Goal: Information Seeking & Learning: Learn about a topic

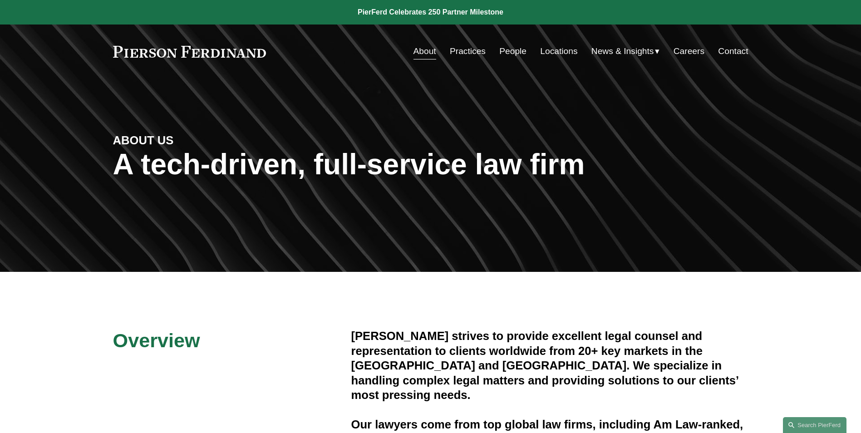
click at [455, 52] on link "Practices" at bounding box center [468, 51] width 36 height 17
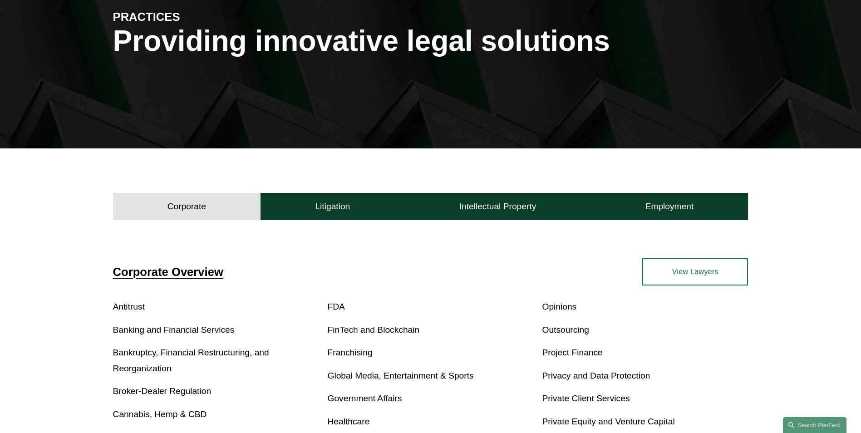
scroll to position [151, 0]
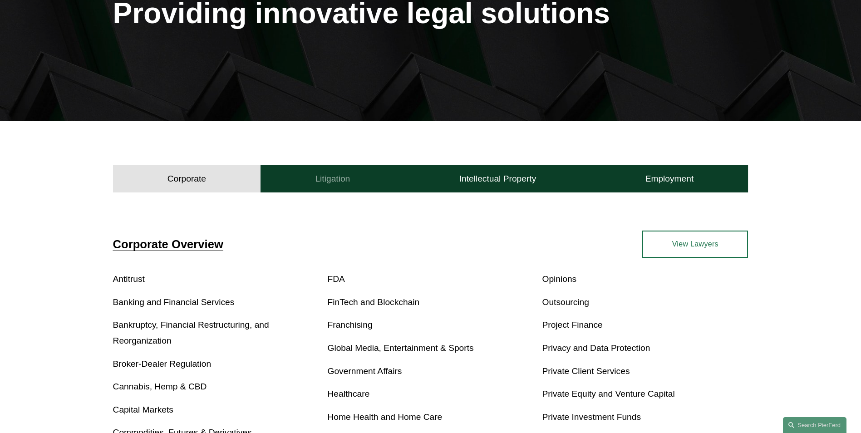
click at [334, 178] on h4 "Litigation" at bounding box center [332, 178] width 35 height 11
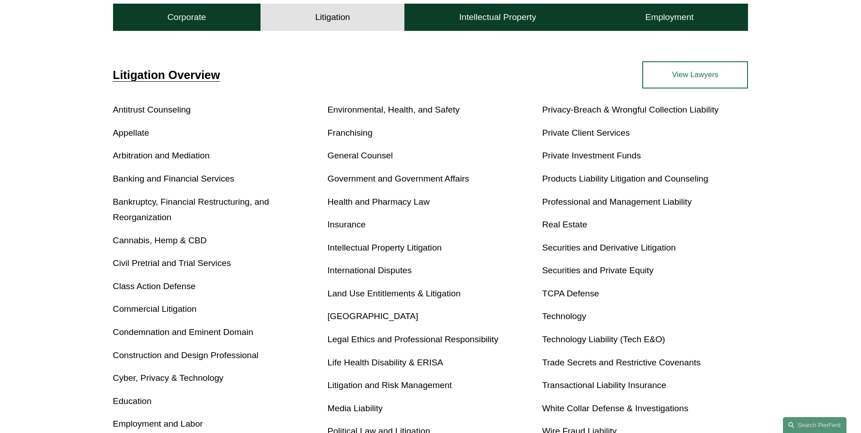
scroll to position [242, 0]
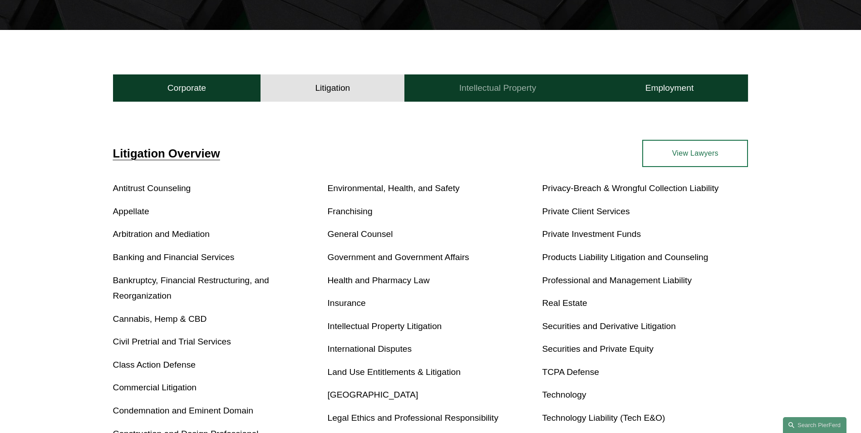
click at [510, 94] on button "Intellectual Property" at bounding box center [497, 87] width 186 height 27
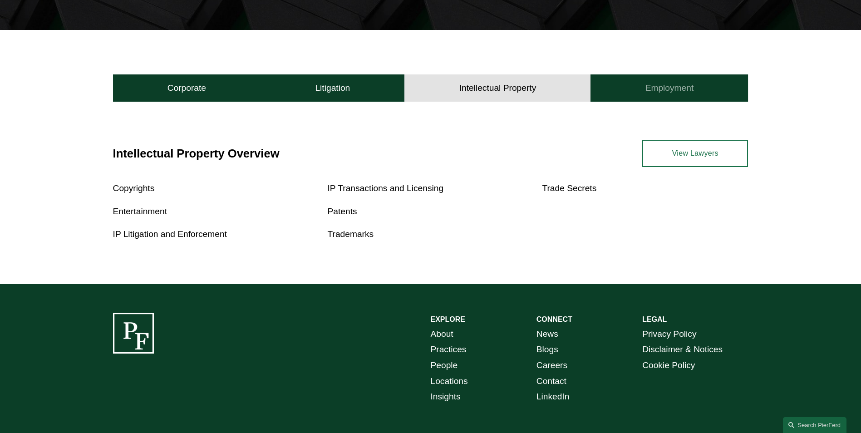
click at [664, 83] on h4 "Employment" at bounding box center [670, 88] width 49 height 11
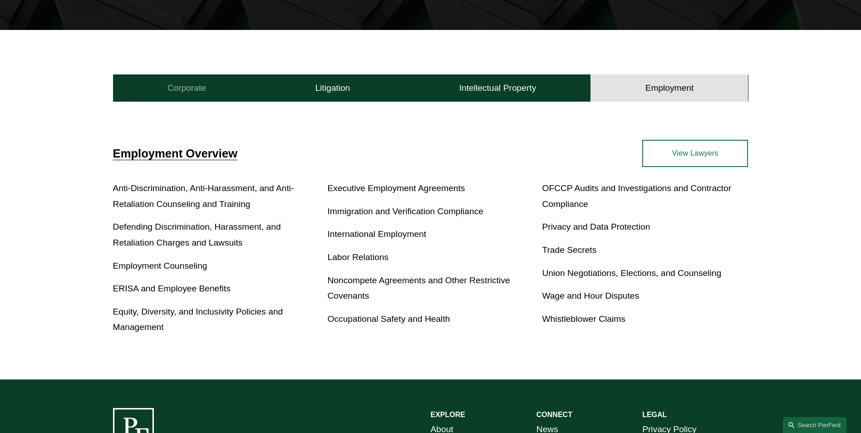
click at [183, 84] on h4 "Corporate" at bounding box center [187, 88] width 39 height 11
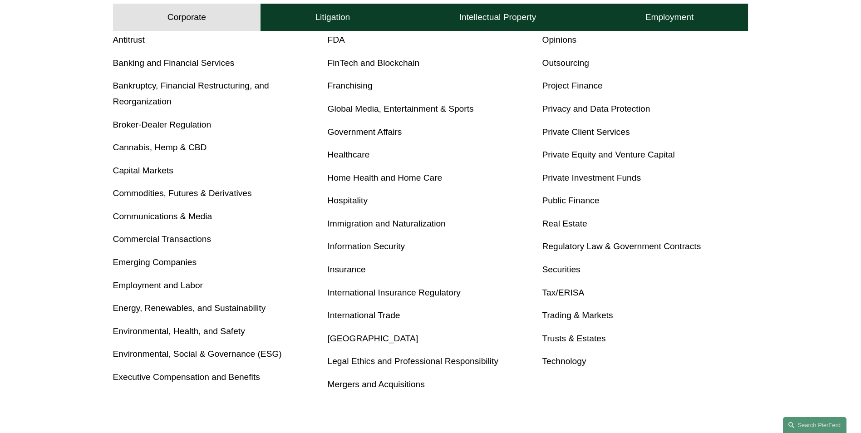
scroll to position [394, 0]
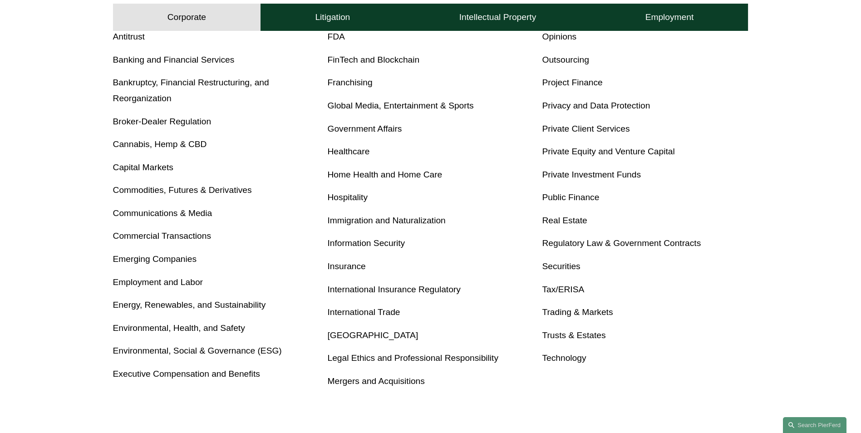
click at [136, 257] on link "Emerging Companies" at bounding box center [155, 259] width 84 height 10
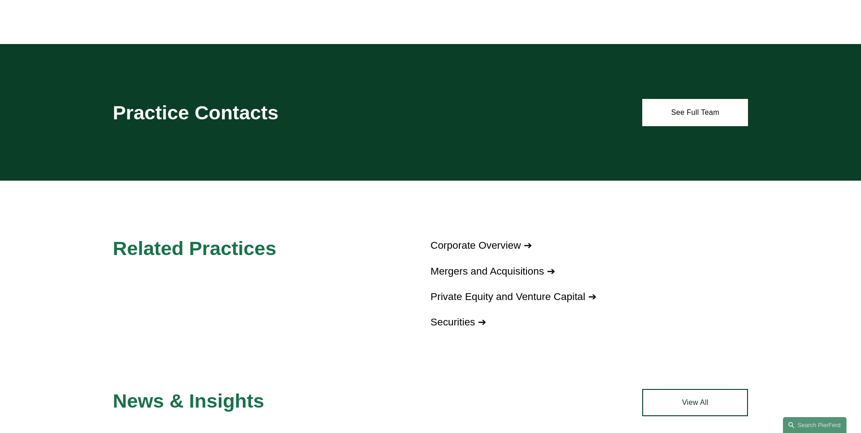
scroll to position [514, 0]
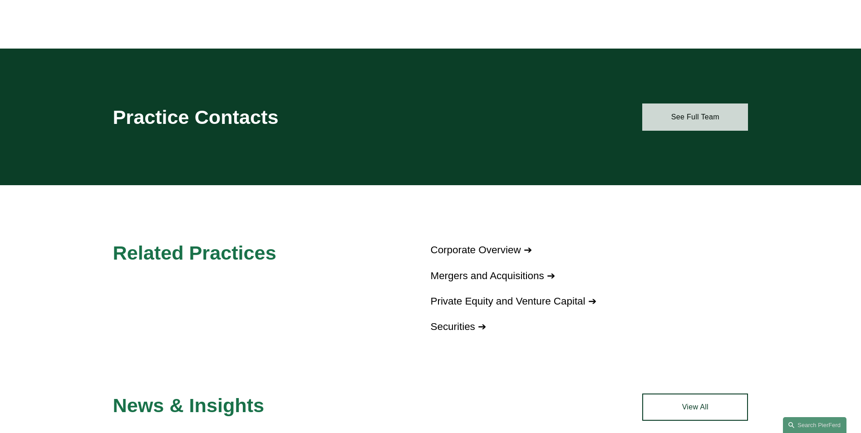
click at [696, 117] on link "See Full Team" at bounding box center [695, 117] width 106 height 27
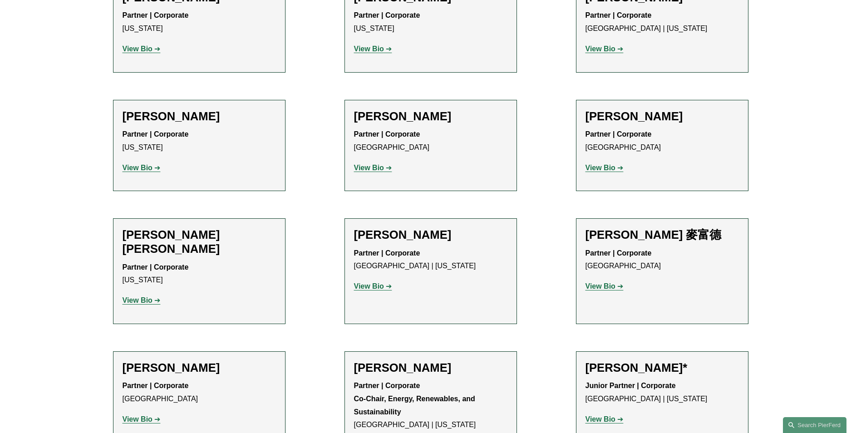
scroll to position [832, 0]
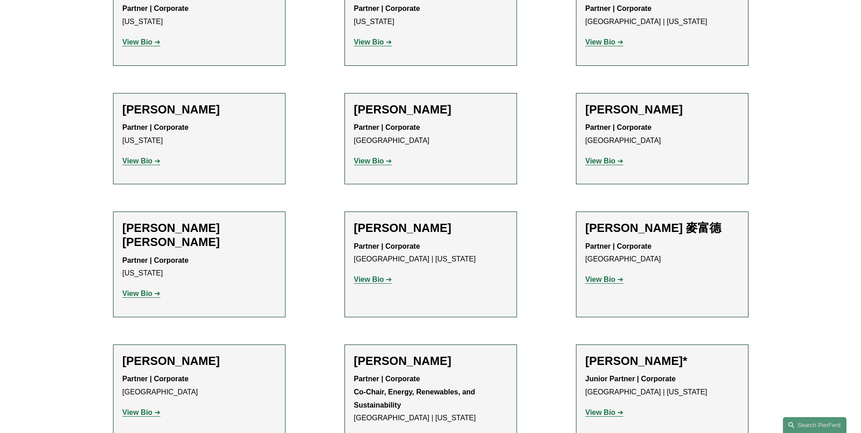
click at [637, 221] on h2 "Simon J. Murfitt 麥富德" at bounding box center [662, 228] width 153 height 14
click at [603, 276] on strong "View Bio" at bounding box center [601, 280] width 30 height 8
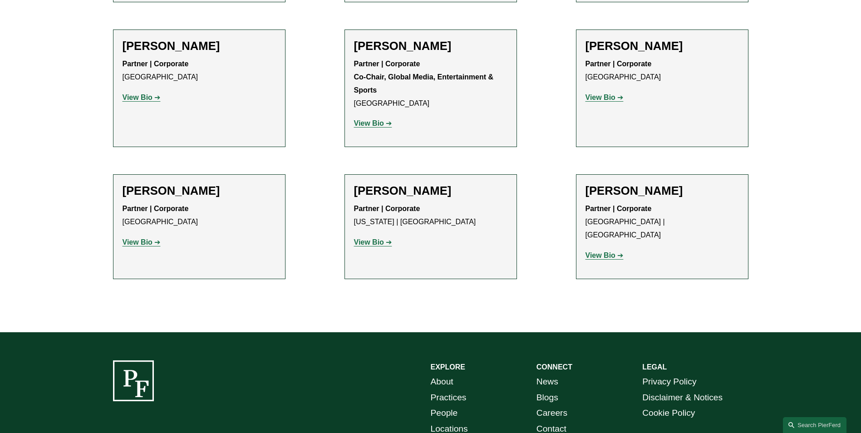
scroll to position [1368, 0]
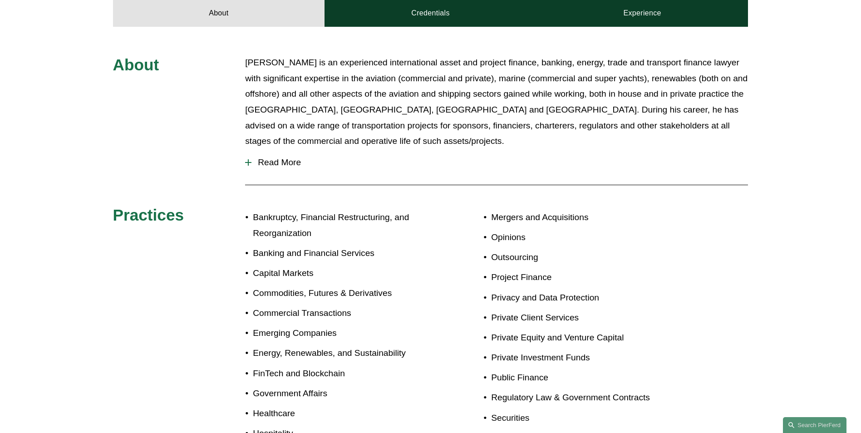
scroll to position [303, 0]
